Goal: Information Seeking & Learning: Learn about a topic

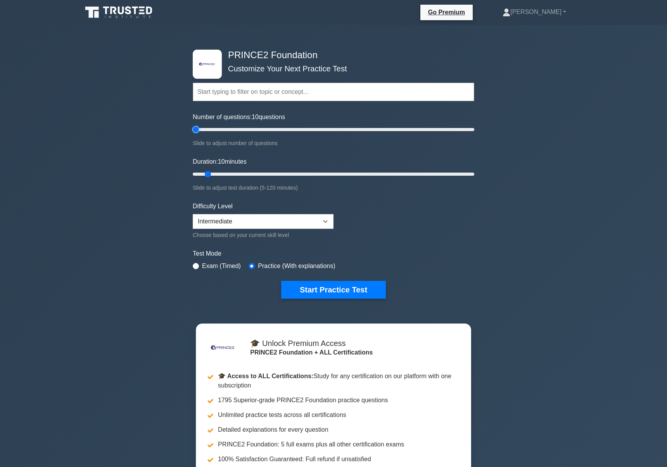
drag, startPoint x: 204, startPoint y: 129, endPoint x: 188, endPoint y: 129, distance: 15.9
type input "5"
click at [193, 129] on input "Number of questions: 10 questions" at bounding box center [333, 129] width 281 height 9
click at [308, 287] on button "Start Practice Test" at bounding box center [333, 290] width 105 height 18
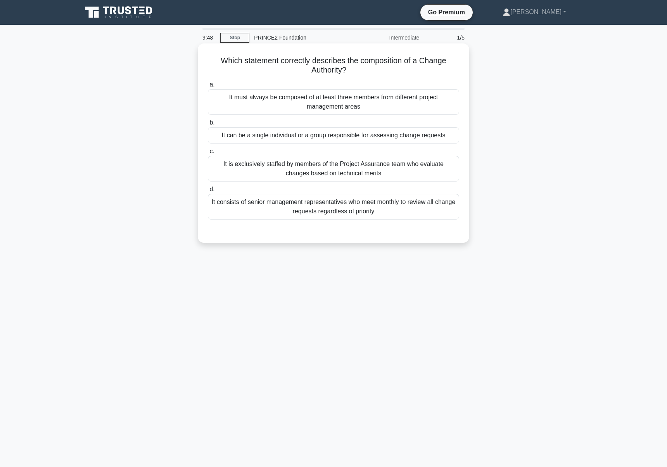
click at [318, 137] on div "It can be a single individual or a group responsible for assessing change reque…" at bounding box center [333, 135] width 251 height 16
click at [208, 125] on input "b. It can be a single individual or a group responsible for assessing change re…" at bounding box center [208, 122] width 0 height 5
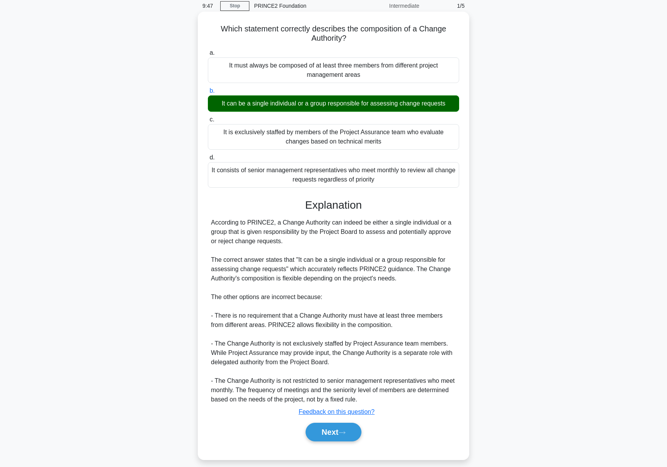
scroll to position [40, 0]
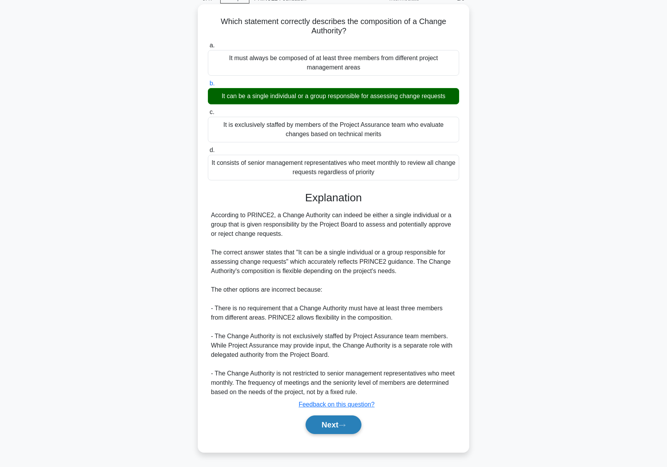
click at [334, 423] on button "Next" at bounding box center [332, 424] width 55 height 19
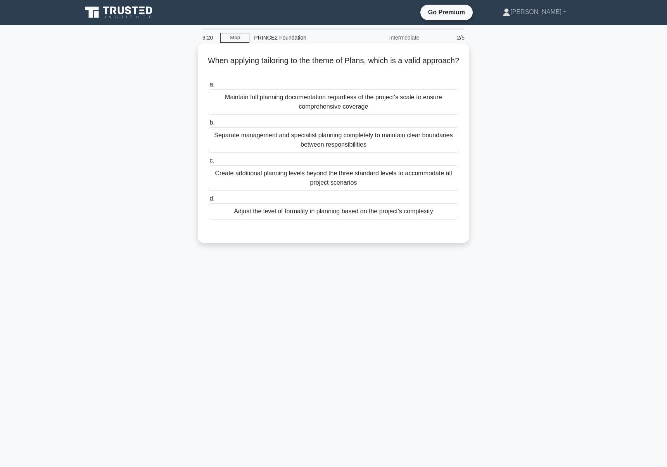
click at [370, 211] on div "Adjust the level of formality in planning based on the project's complexity" at bounding box center [333, 211] width 251 height 16
click at [208, 201] on input "d. Adjust the level of formality in planning based on the project's complexity" at bounding box center [208, 198] width 0 height 5
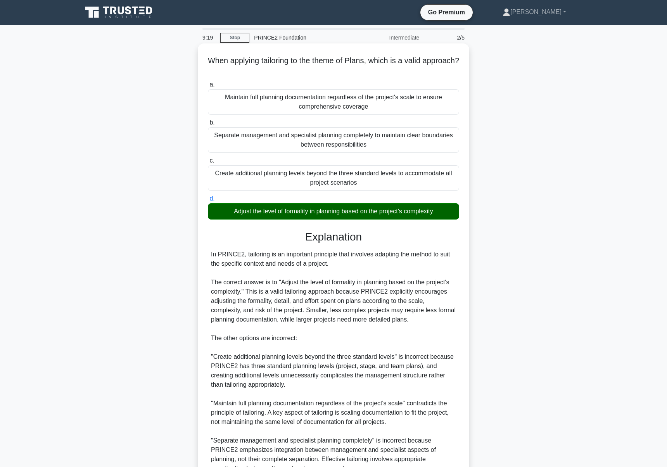
scroll to position [77, 0]
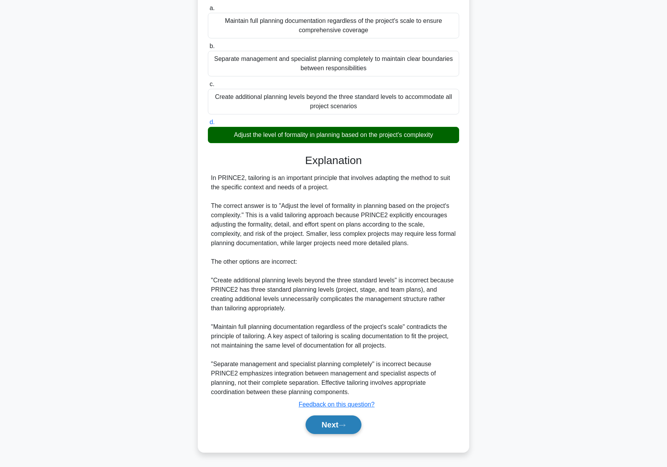
click at [336, 415] on button "Next" at bounding box center [332, 424] width 55 height 19
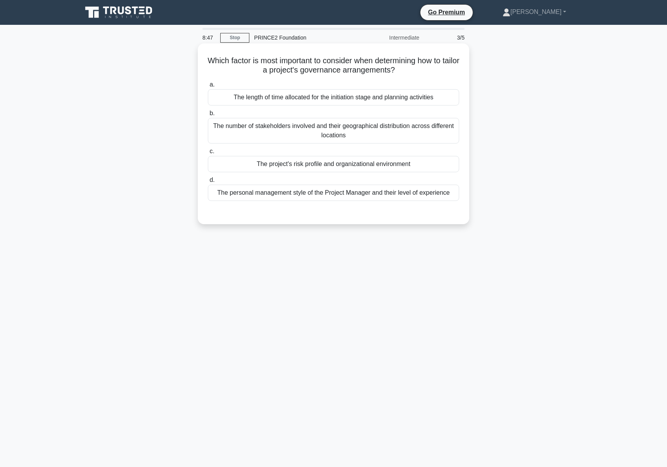
click at [383, 126] on div "The number of stakeholders involved and their geographical distribution across …" at bounding box center [333, 131] width 251 height 26
click at [208, 116] on input "b. The number of stakeholders involved and their geographical distribution acro…" at bounding box center [208, 113] width 0 height 5
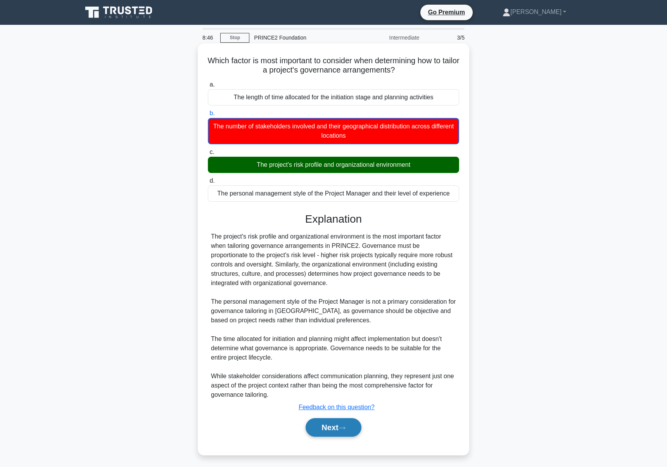
click at [348, 424] on button "Next" at bounding box center [332, 427] width 55 height 19
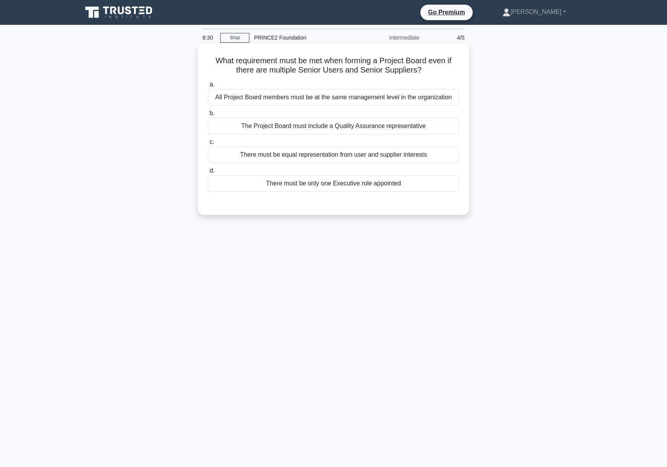
click at [356, 159] on div "There must be equal representation from user and supplier interests" at bounding box center [333, 154] width 251 height 16
click at [208, 145] on input "c. There must be equal representation from user and supplier interests" at bounding box center [208, 142] width 0 height 5
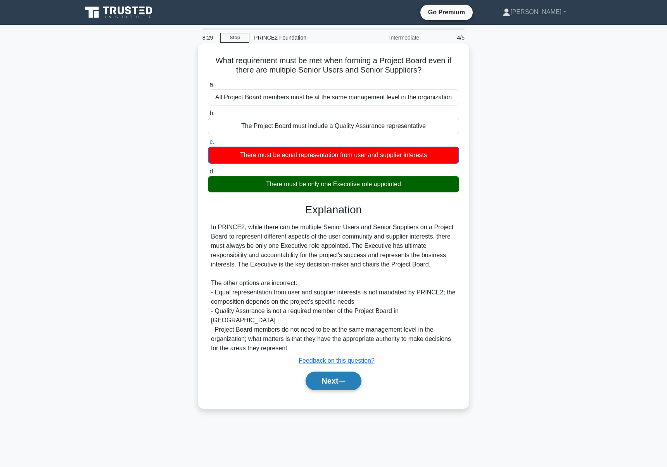
click at [338, 371] on button "Next" at bounding box center [332, 380] width 55 height 19
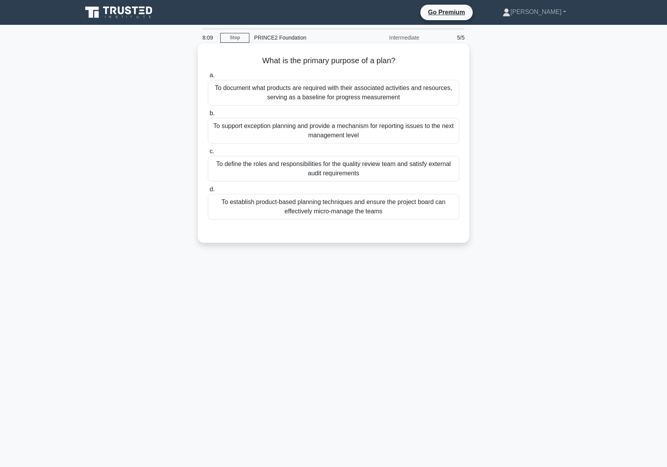
click at [369, 97] on div "To document what products are required with their associated activities and res…" at bounding box center [333, 93] width 251 height 26
click at [208, 78] on input "a. To document what products are required with their associated activities and …" at bounding box center [208, 75] width 0 height 5
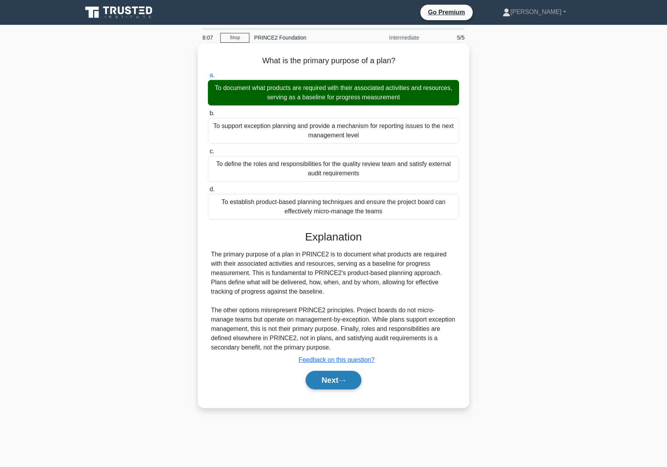
click at [335, 380] on button "Next" at bounding box center [332, 379] width 55 height 19
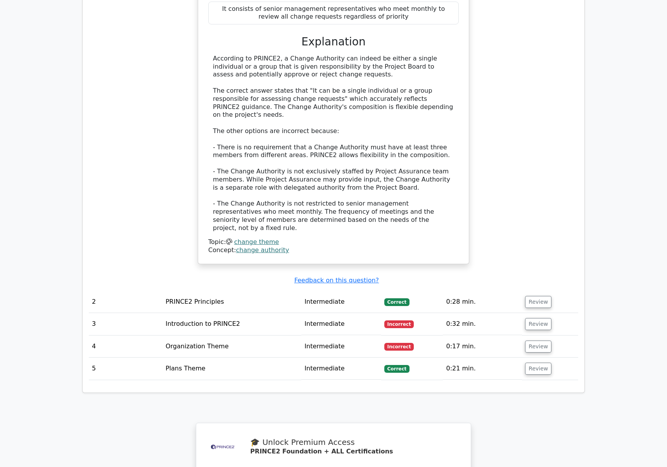
scroll to position [1076, 0]
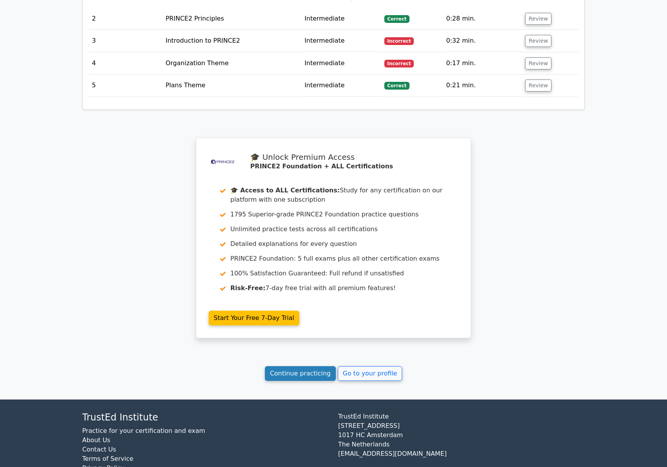
click at [318, 366] on link "Continue practicing" at bounding box center [300, 373] width 71 height 15
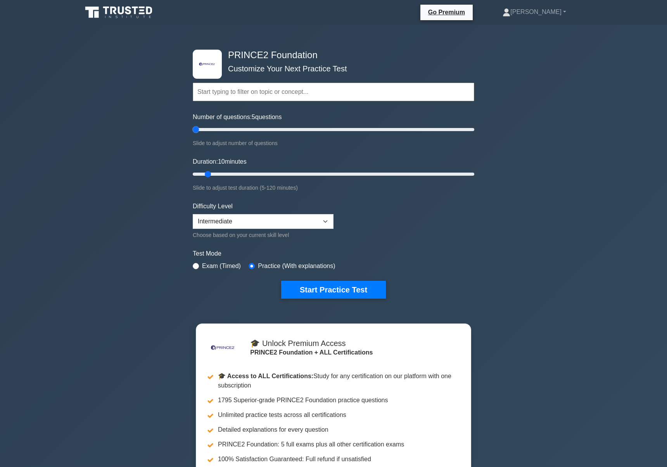
drag, startPoint x: 204, startPoint y: 133, endPoint x: 179, endPoint y: 125, distance: 26.8
type input "5"
click at [193, 125] on input "Number of questions: 5 questions" at bounding box center [333, 129] width 281 height 9
click at [296, 295] on button "Start Practice Test" at bounding box center [333, 290] width 105 height 18
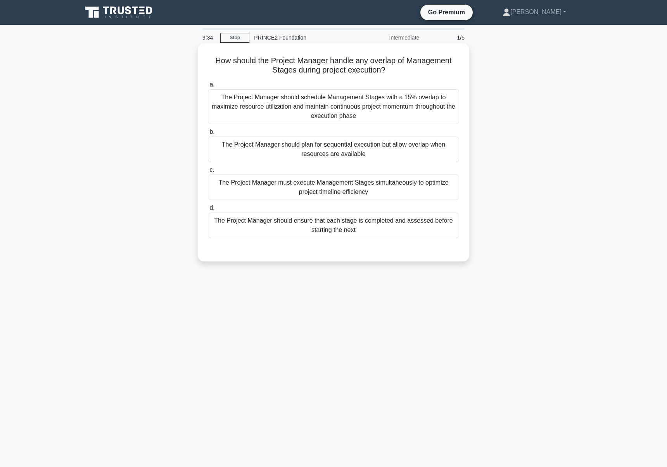
click at [407, 236] on div "The Project Manager should ensure that each stage is completed and assessed bef…" at bounding box center [333, 225] width 251 height 26
click at [208, 210] on input "d. The Project Manager should ensure that each stage is completed and assessed …" at bounding box center [208, 207] width 0 height 5
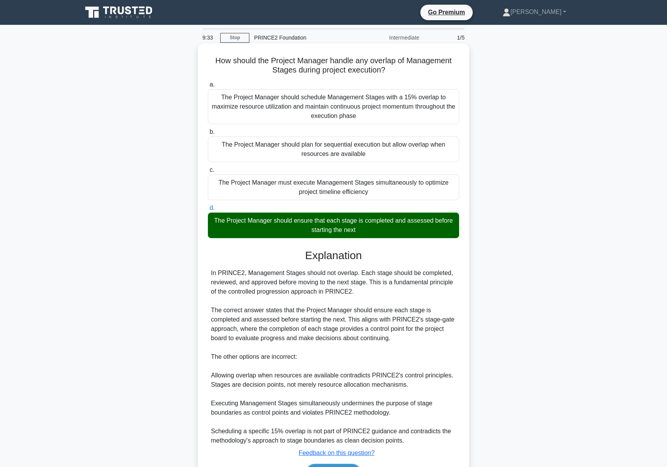
scroll to position [49, 0]
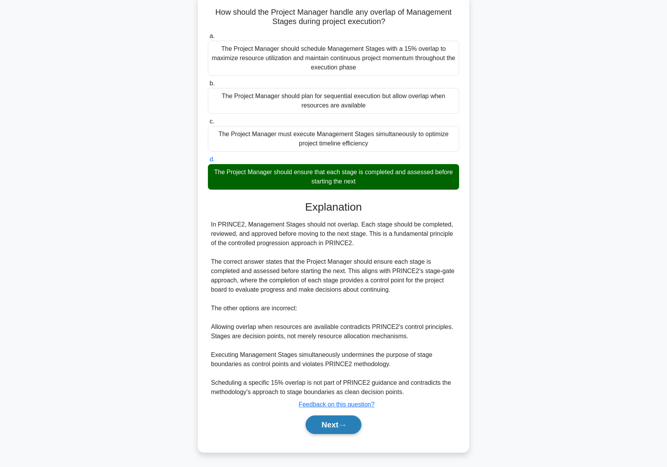
click at [322, 426] on button "Next" at bounding box center [332, 424] width 55 height 19
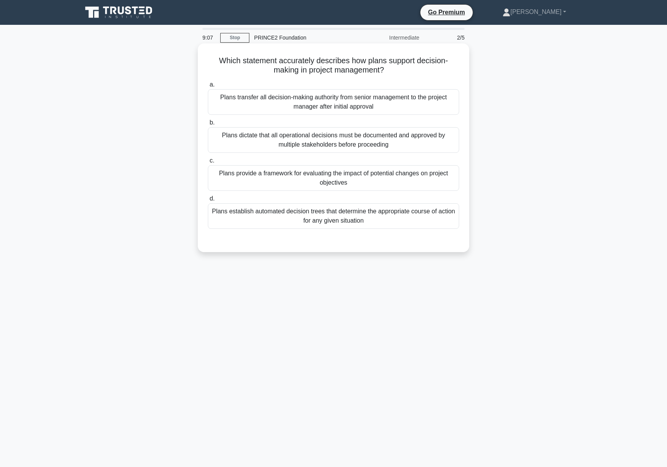
click at [413, 185] on div "Plans provide a framework for evaluating the impact of potential changes on pro…" at bounding box center [333, 178] width 251 height 26
click at [208, 163] on input "c. Plans provide a framework for evaluating the impact of potential changes on …" at bounding box center [208, 160] width 0 height 5
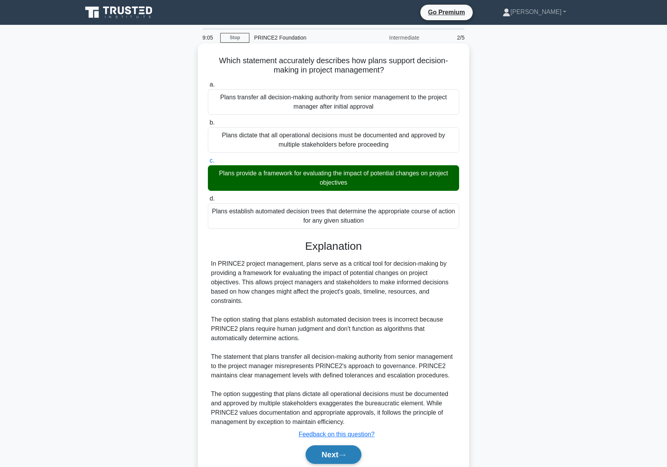
click at [320, 460] on button "Next" at bounding box center [332, 454] width 55 height 19
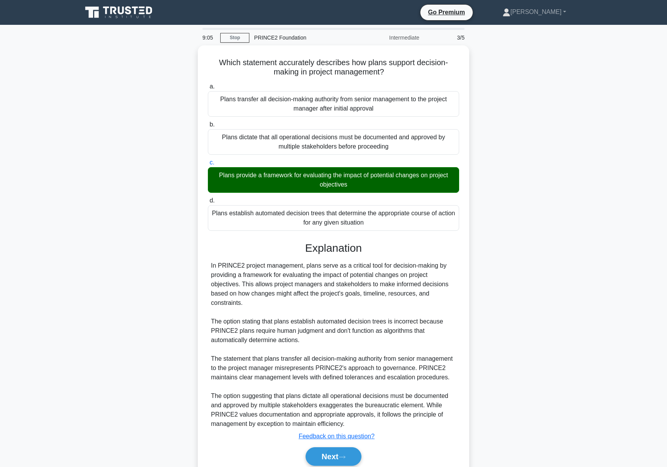
click at [320, 456] on main "9:05 Stop PRINCE2 Foundation Intermediate 3/5 Which statement accurately descri…" at bounding box center [333, 260] width 667 height 471
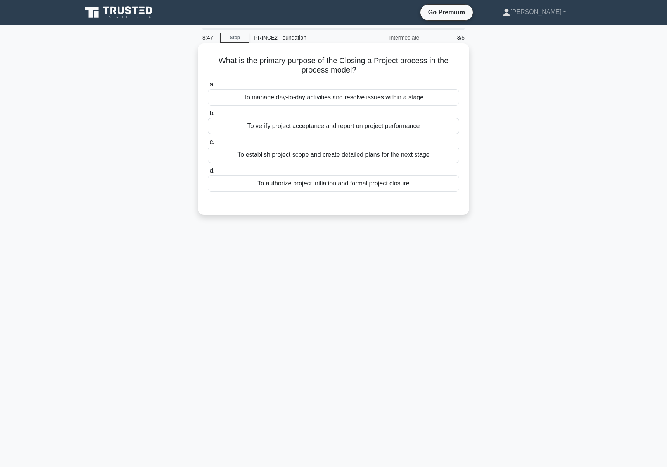
click at [324, 188] on div "To authorize project initiation and formal project closure" at bounding box center [333, 183] width 251 height 16
click at [208, 173] on input "d. To authorize project initiation and formal project closure" at bounding box center [208, 170] width 0 height 5
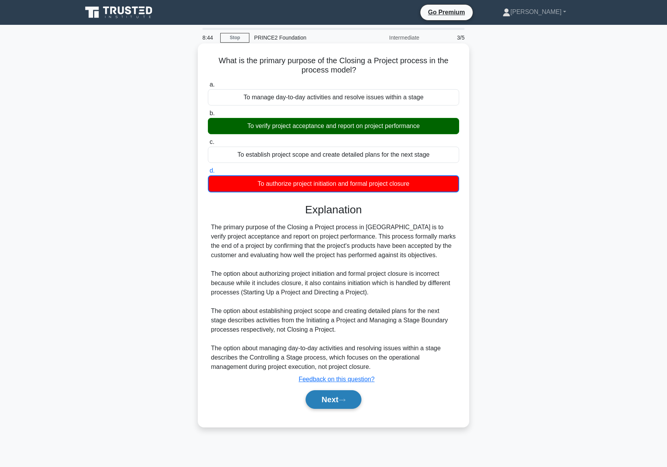
click at [316, 405] on button "Next" at bounding box center [332, 399] width 55 height 19
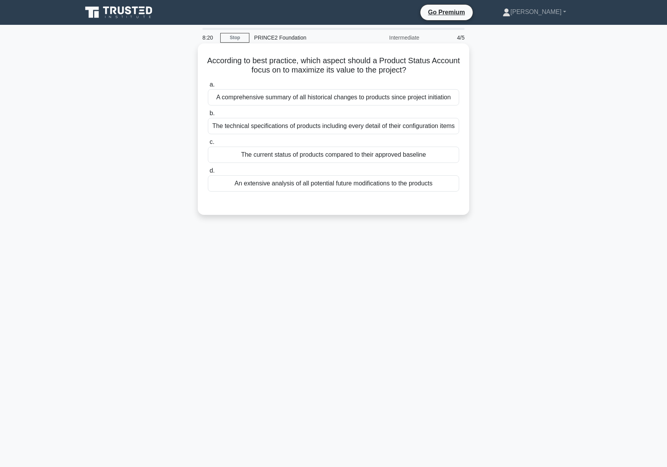
click at [369, 162] on div "The current status of products compared to their approved baseline" at bounding box center [333, 154] width 251 height 16
click at [208, 145] on input "c. The current status of products compared to their approved baseline" at bounding box center [208, 142] width 0 height 5
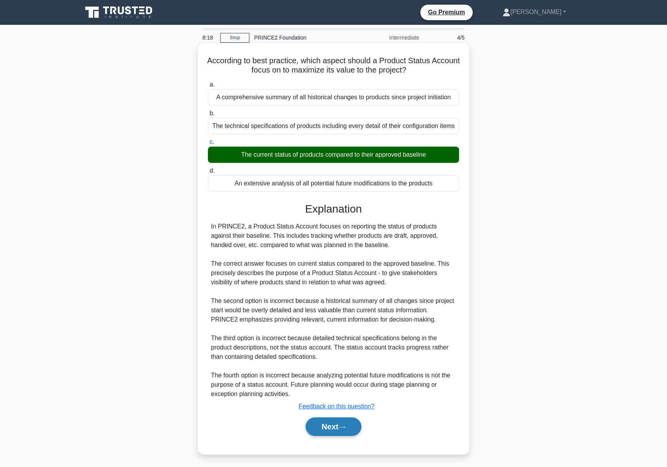
click at [334, 429] on button "Next" at bounding box center [332, 426] width 55 height 19
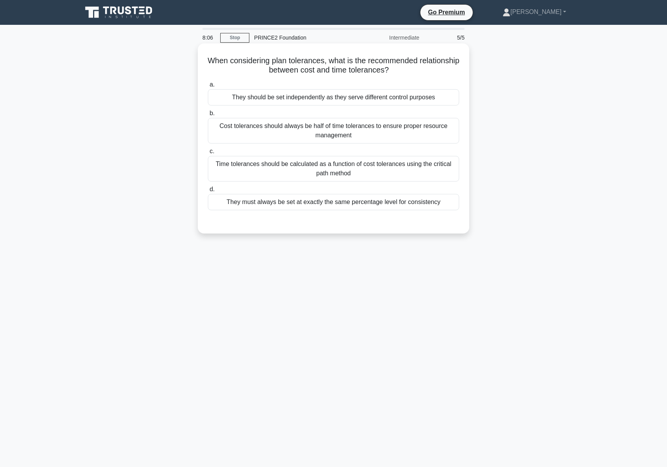
click at [393, 174] on div "Time tolerances should be calculated as a function of cost tolerances using the…" at bounding box center [333, 169] width 251 height 26
click at [208, 154] on input "c. Time tolerances should be calculated as a function of cost tolerances using …" at bounding box center [208, 151] width 0 height 5
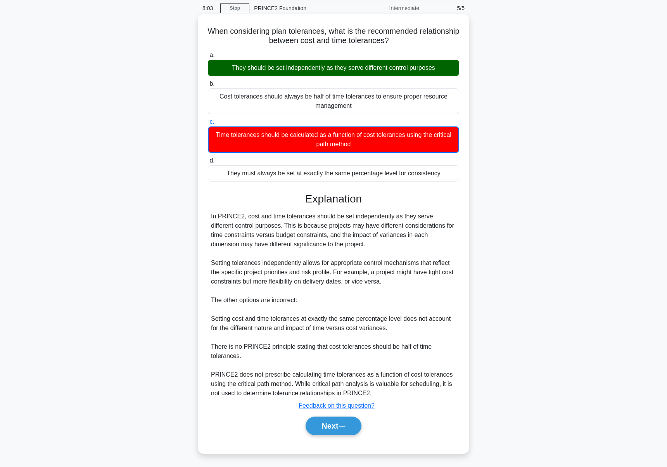
scroll to position [31, 0]
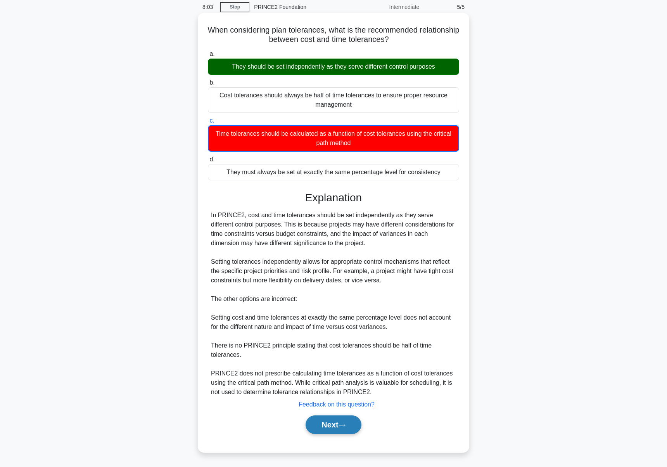
click at [327, 417] on button "Next" at bounding box center [332, 424] width 55 height 19
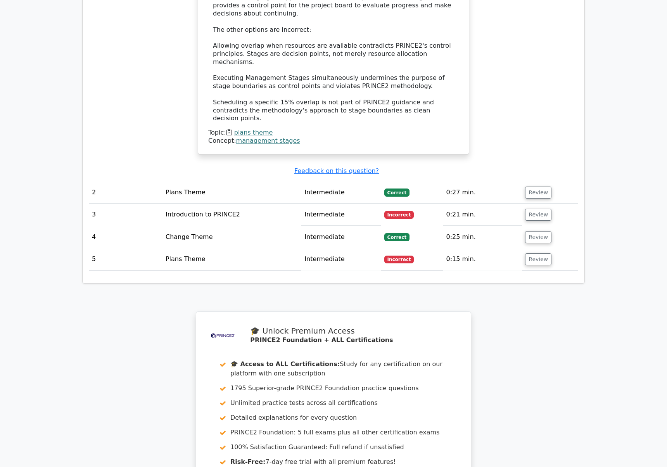
scroll to position [1067, 0]
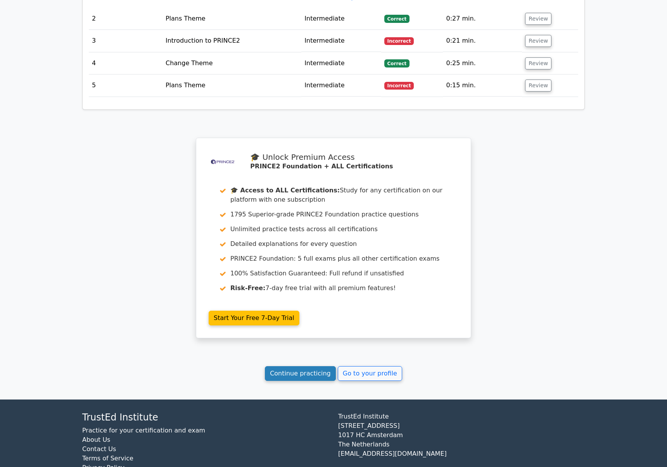
click at [311, 366] on link "Continue practicing" at bounding box center [300, 373] width 71 height 15
